Goal: Communication & Community: Answer question/provide support

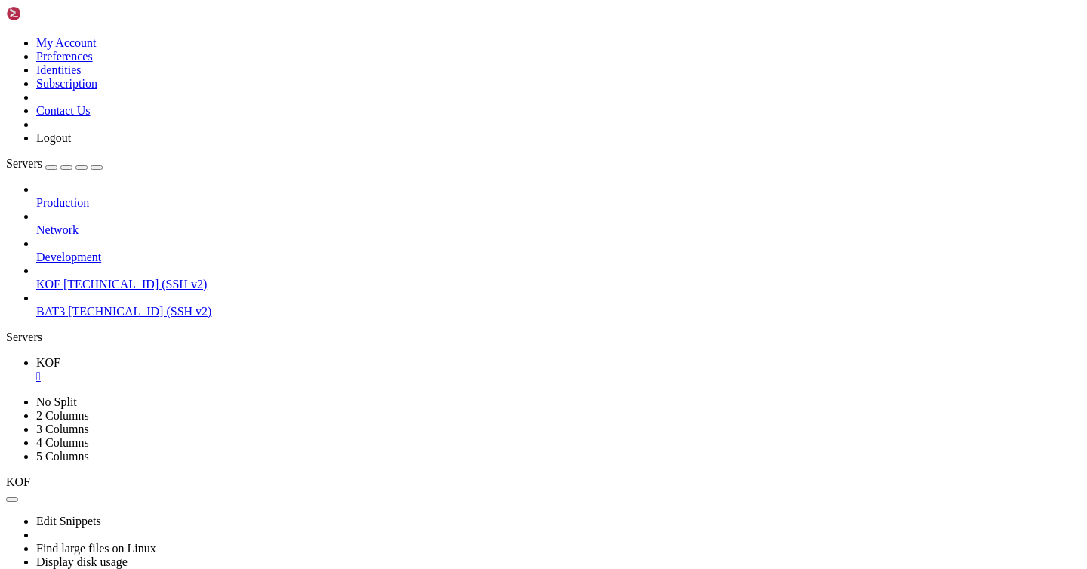
scroll to position [878, 0]
drag, startPoint x: 12, startPoint y: 848, endPoint x: 97, endPoint y: 951, distance: 133.0
drag, startPoint x: 11, startPoint y: 798, endPoint x: 294, endPoint y: 903, distance: 301.8
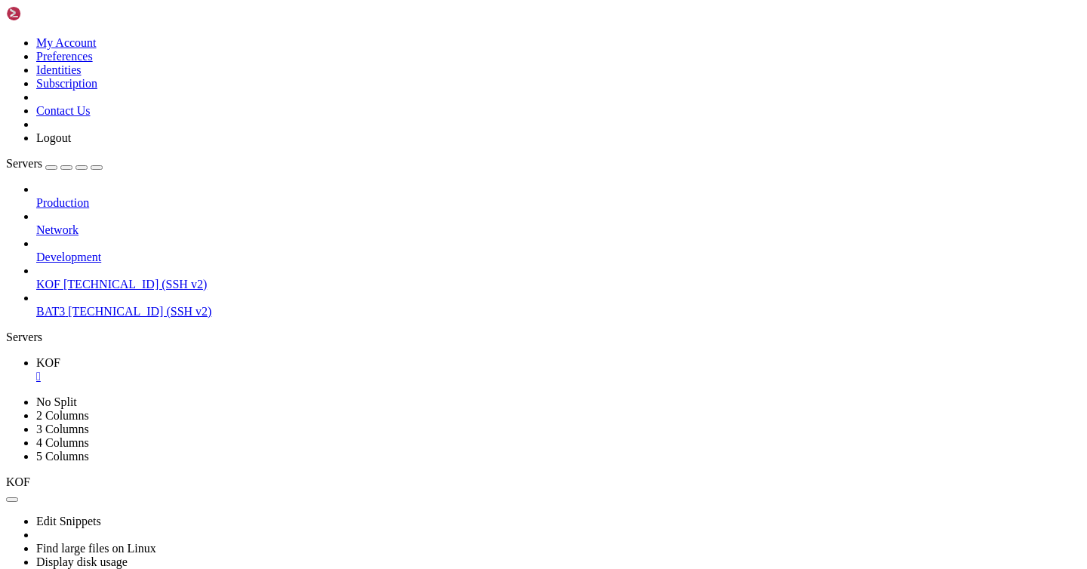
drag, startPoint x: 14, startPoint y: 776, endPoint x: 405, endPoint y: 950, distance: 428.1
drag, startPoint x: 14, startPoint y: 712, endPoint x: 448, endPoint y: 886, distance: 467.0
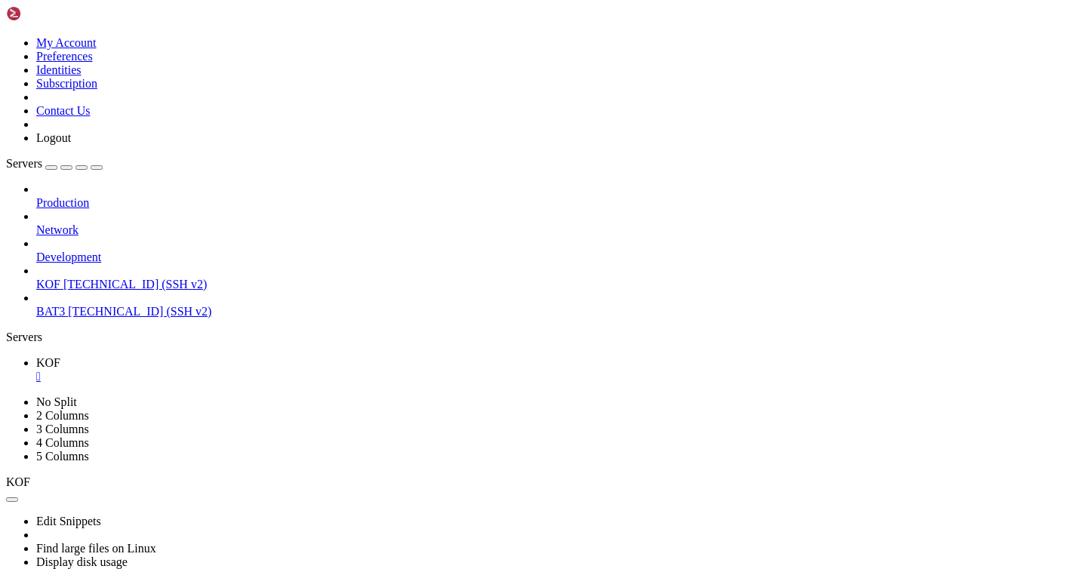
copy div "You concentrate immensely and [PERSON_NAME] 'mega visa huijari' The following m…"
